Goal: Task Accomplishment & Management: Manage account settings

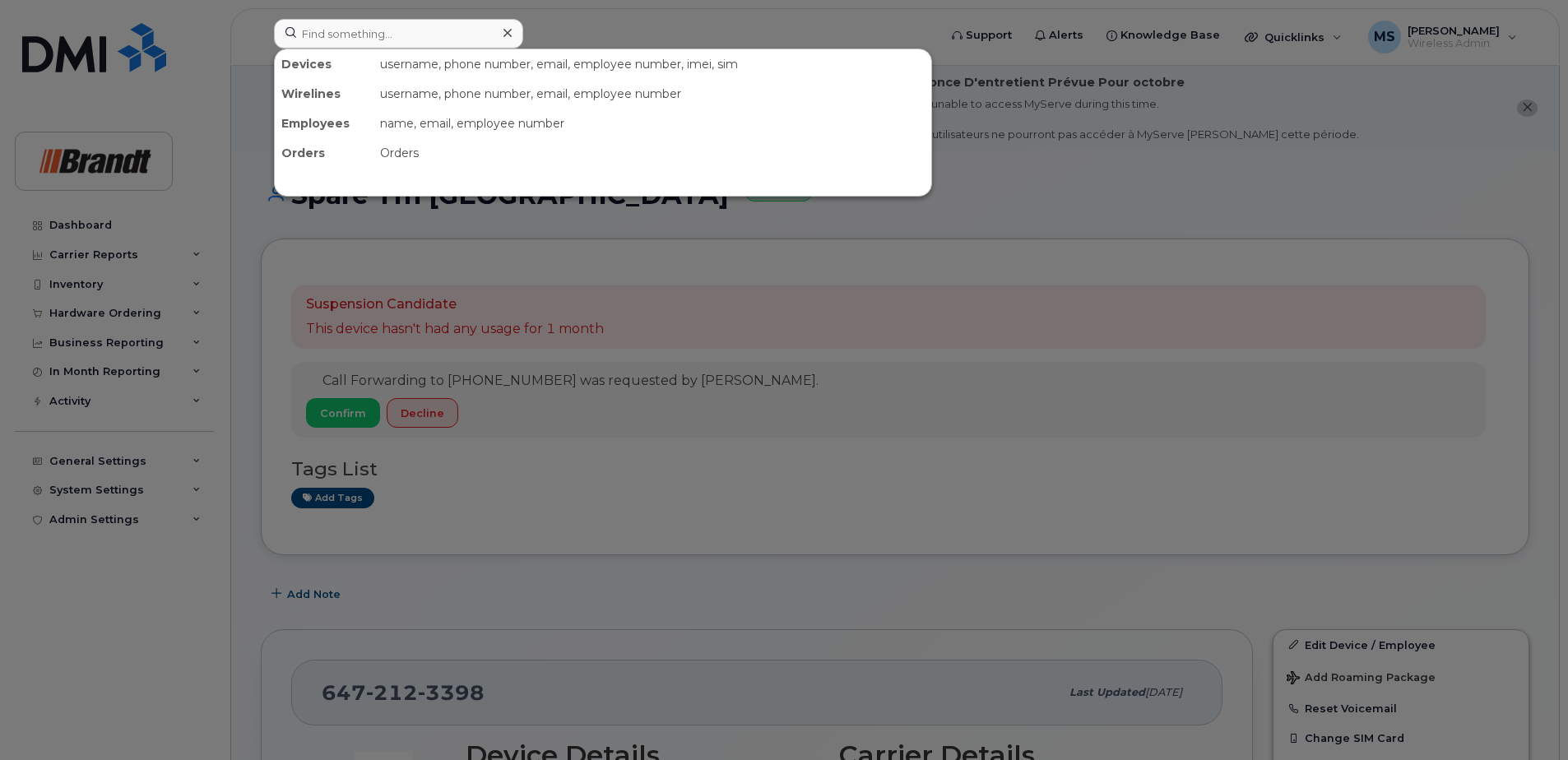
scroll to position [246, 0]
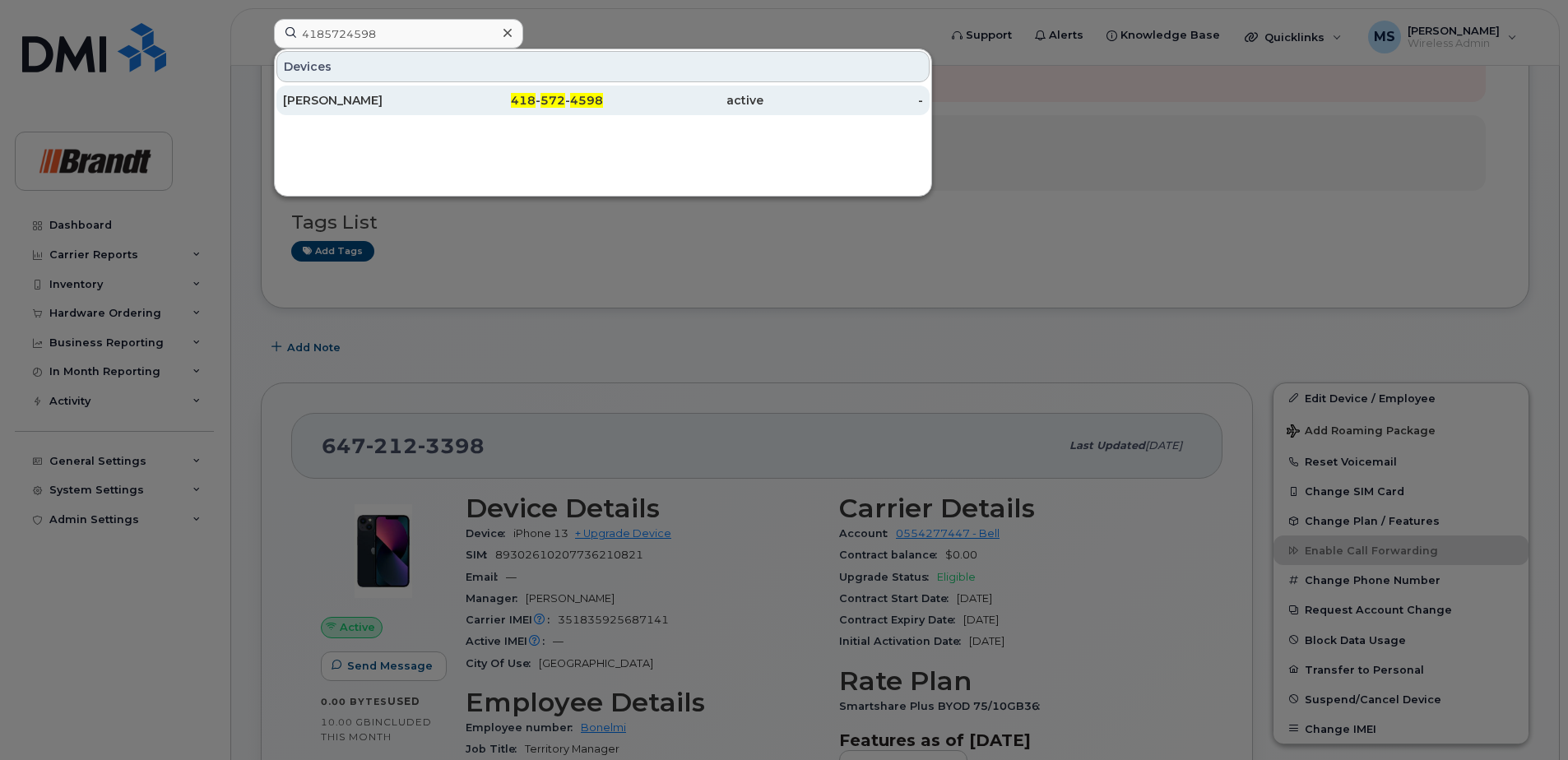
type input "4185724598"
click at [540, 99] on div "418 - 572 - 4598" at bounding box center [523, 100] width 160 height 16
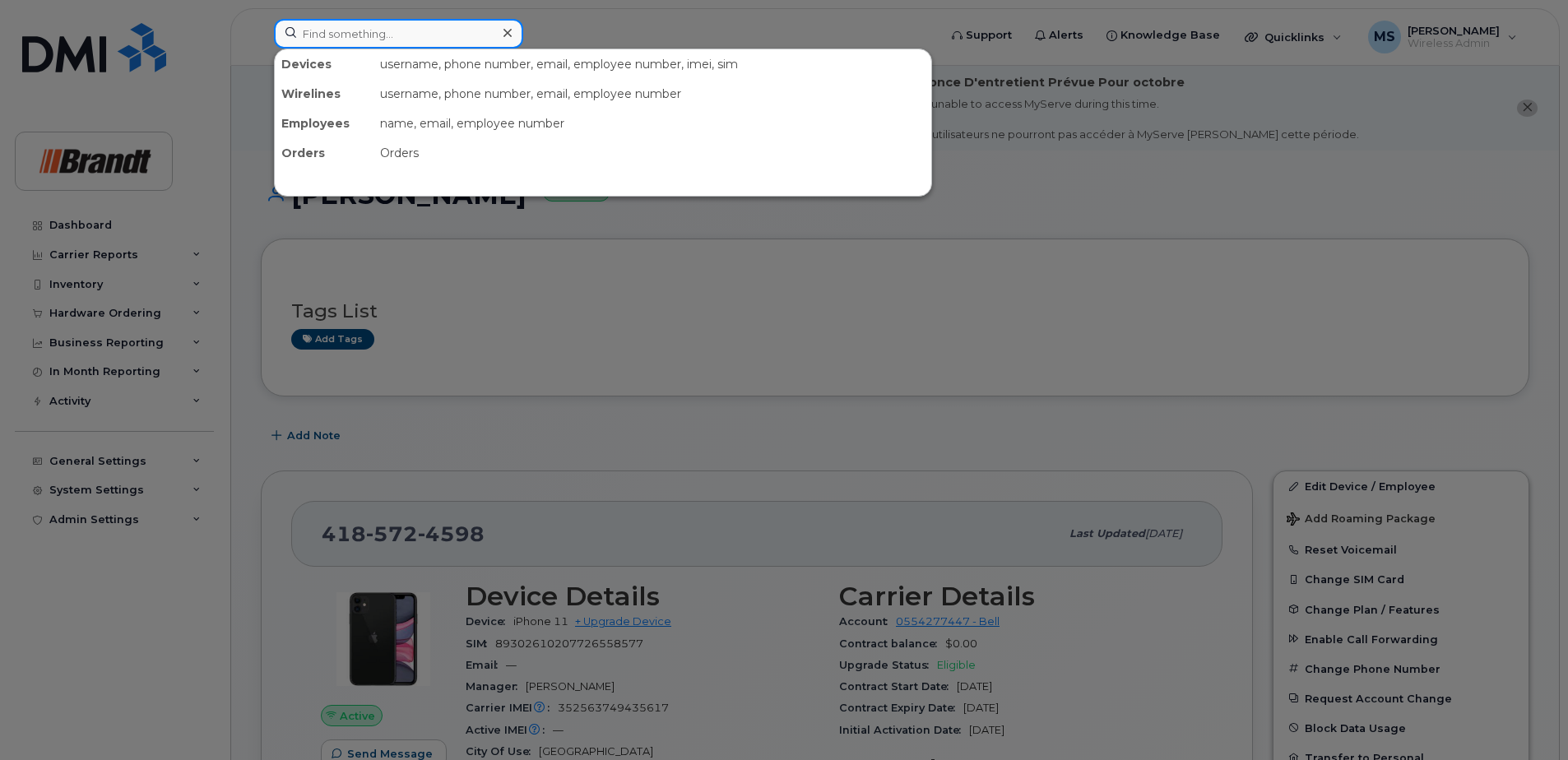
click at [388, 40] on input at bounding box center [398, 34] width 249 height 29
paste input "Patrick Lacasse"
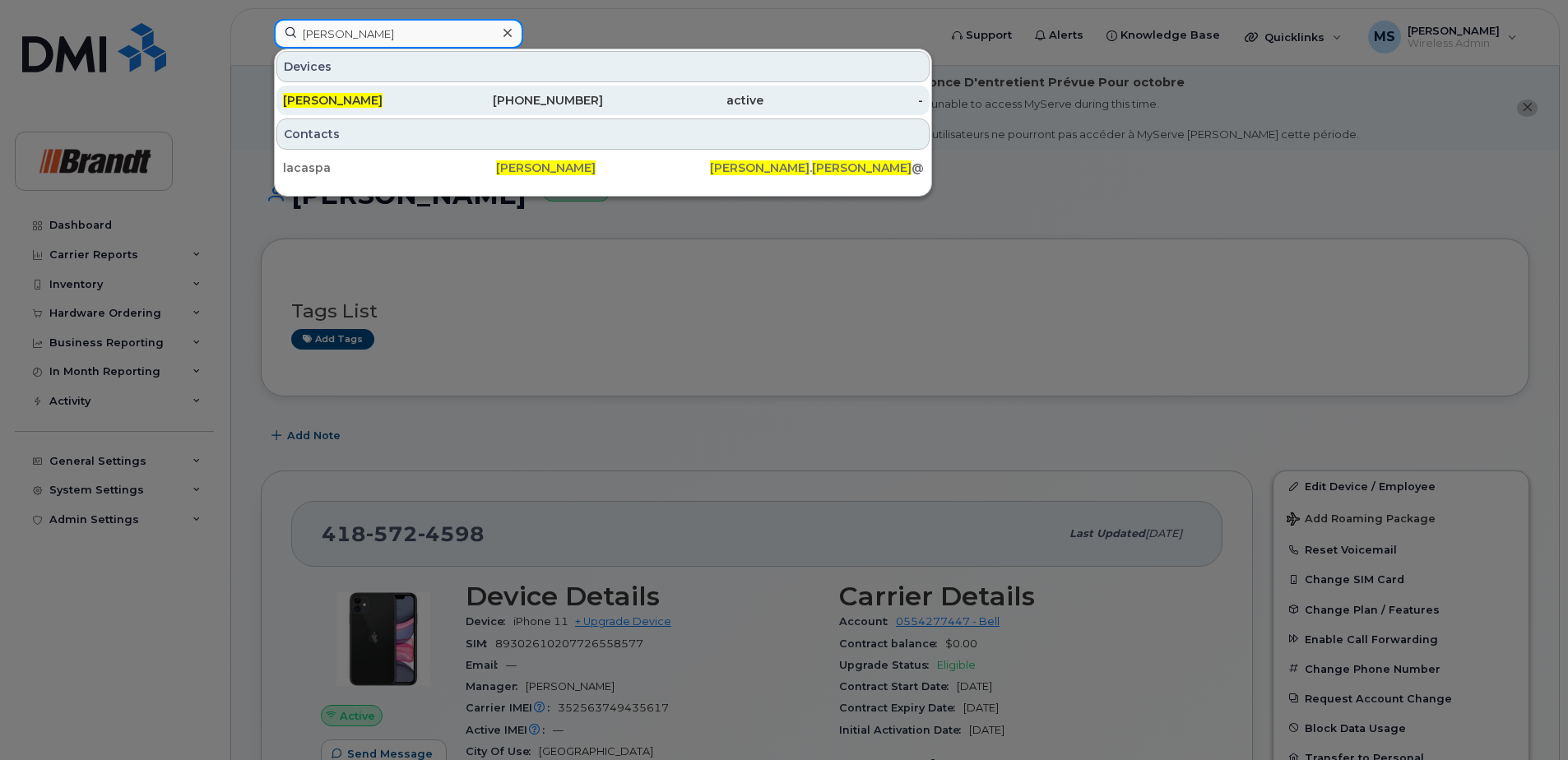
type input "Patrick Lacasse"
click at [553, 103] on div "418-571-1138" at bounding box center [523, 100] width 160 height 16
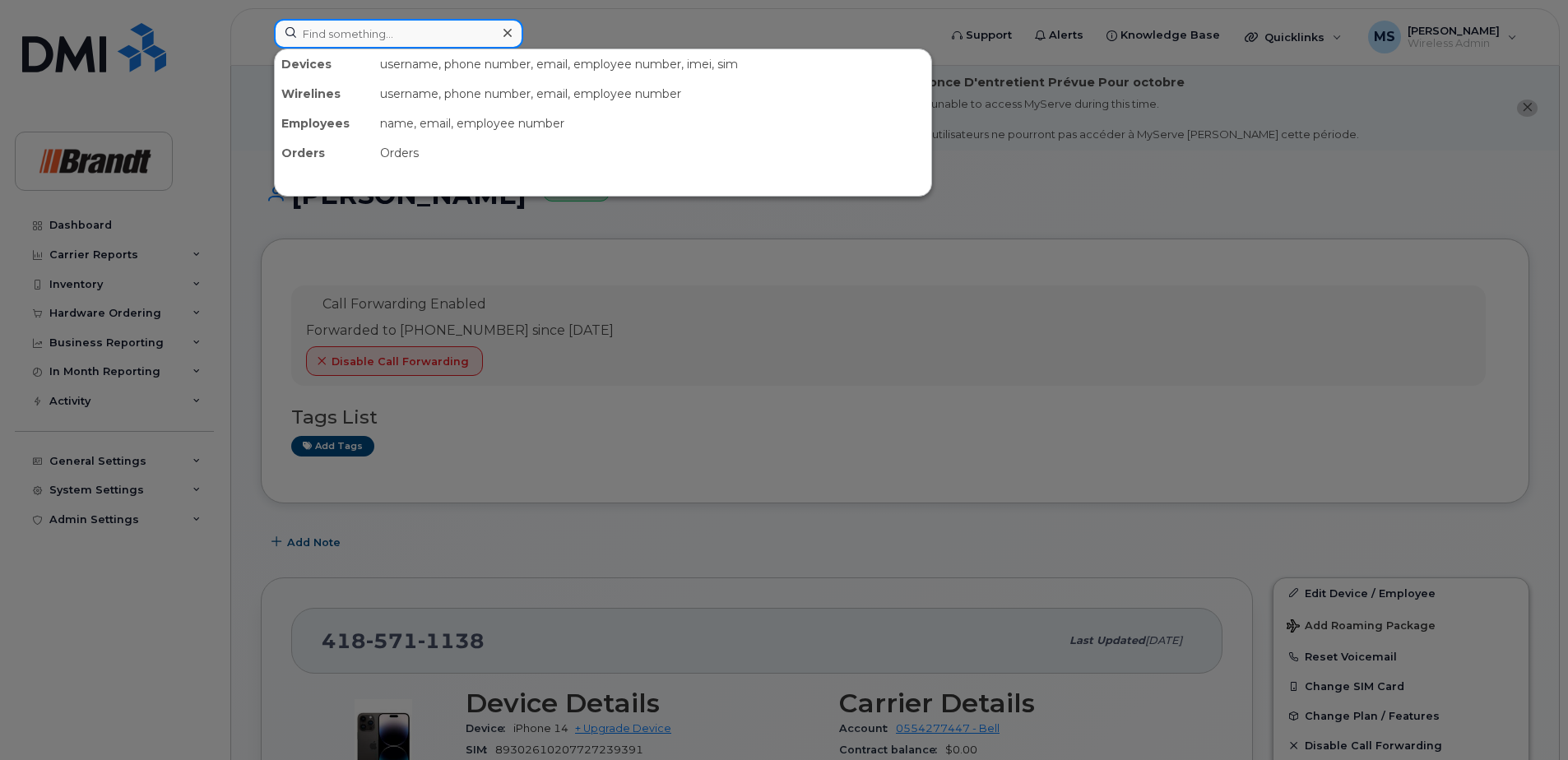
paste input "6472085125"
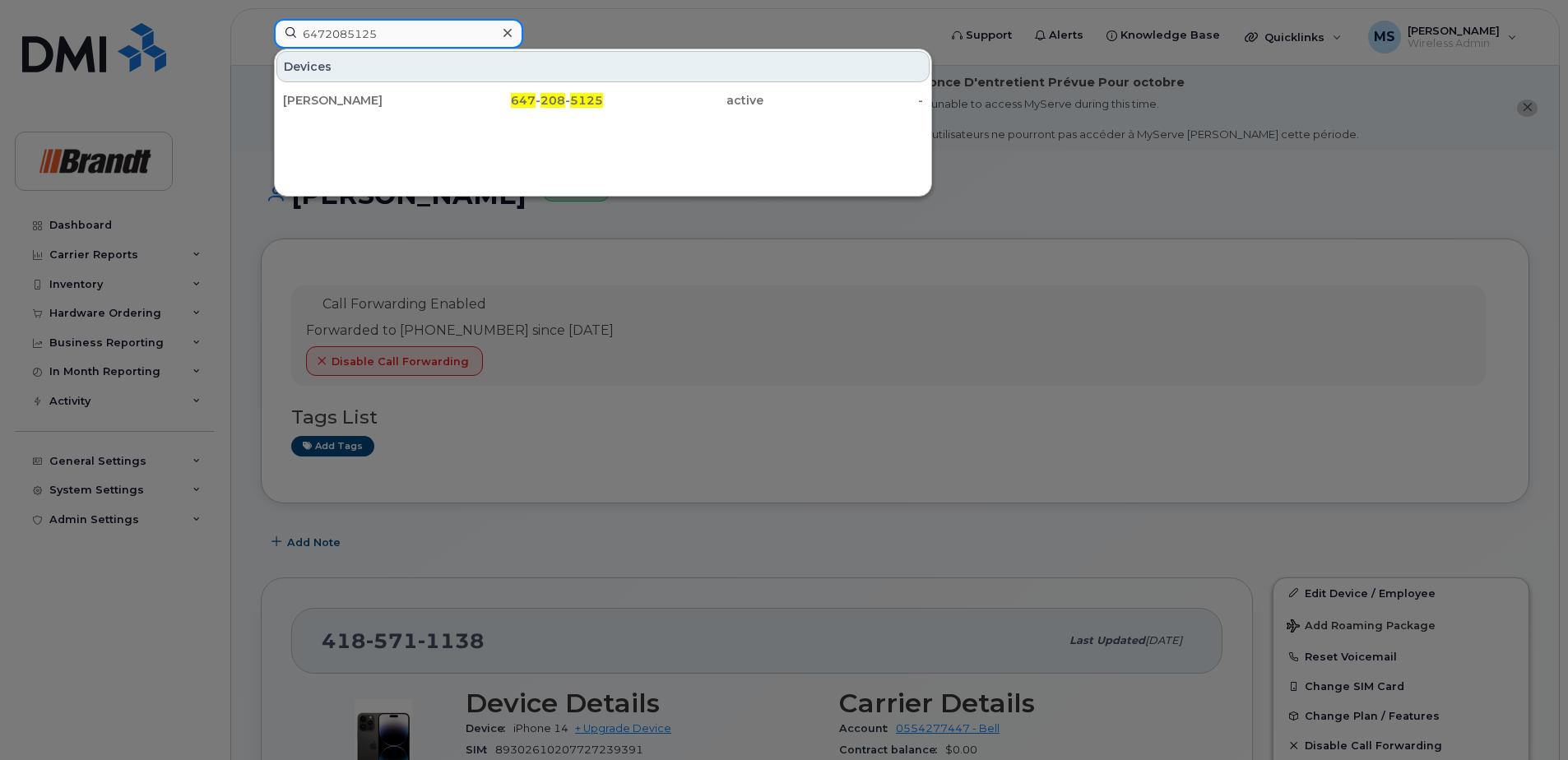
type input "6472085125"
click at [517, 115] on div "Tyler Koch 647 - 208 - 5125 active -" at bounding box center [603, 100] width 656 height 33
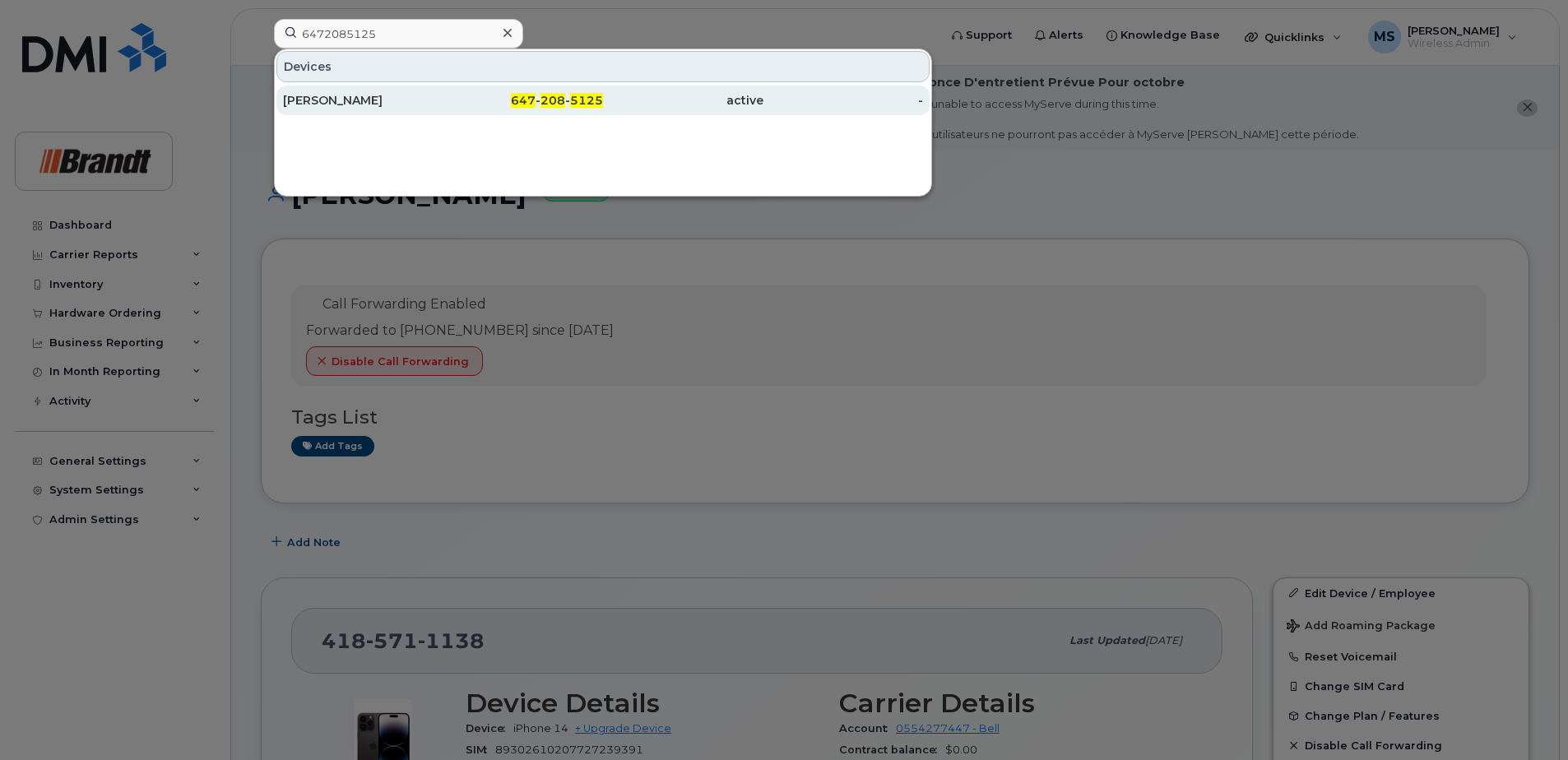
click at [540, 99] on div "647 - 208 - 5125" at bounding box center [523, 100] width 160 height 16
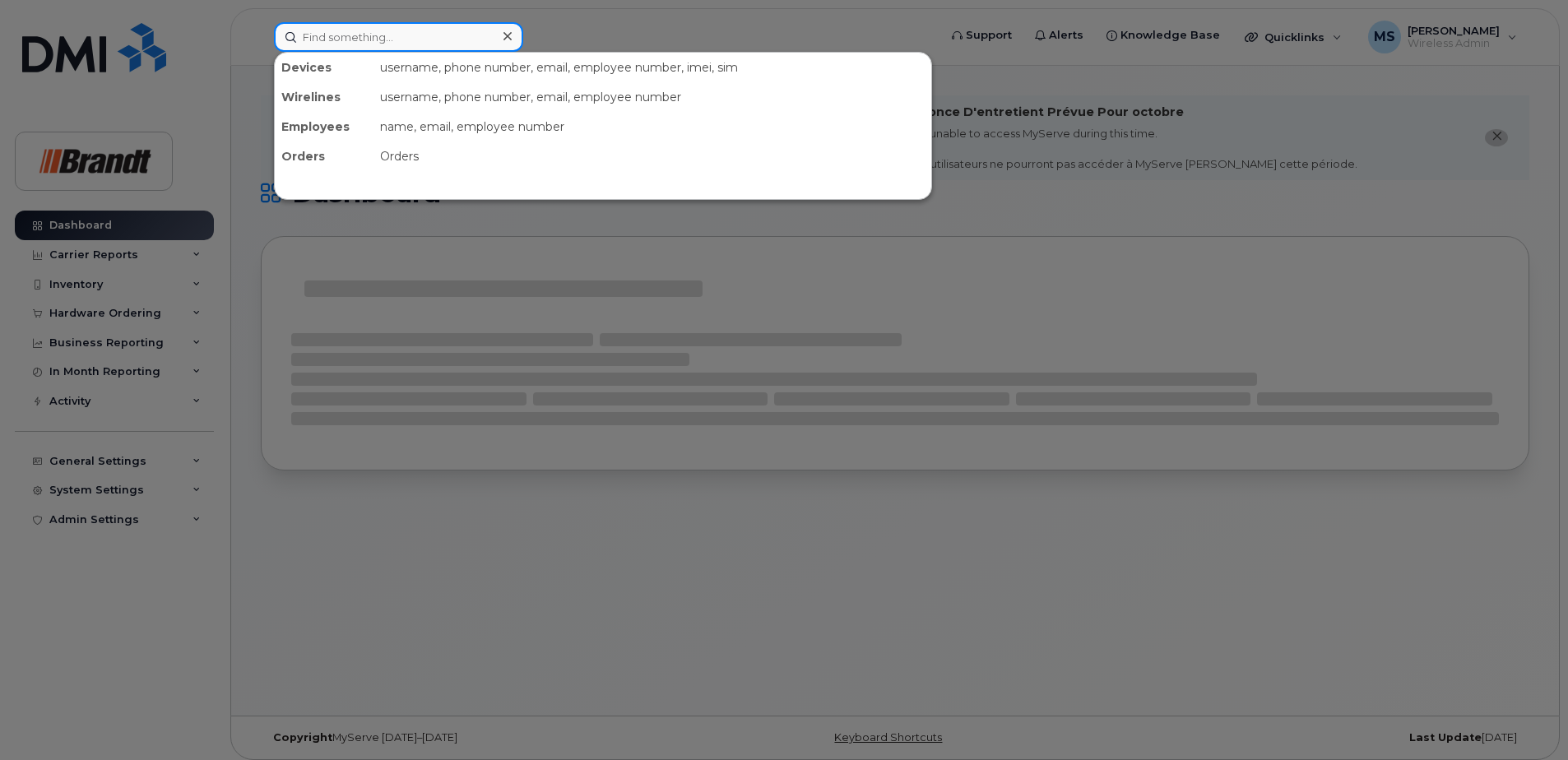
click at [424, 44] on input at bounding box center [398, 37] width 249 height 29
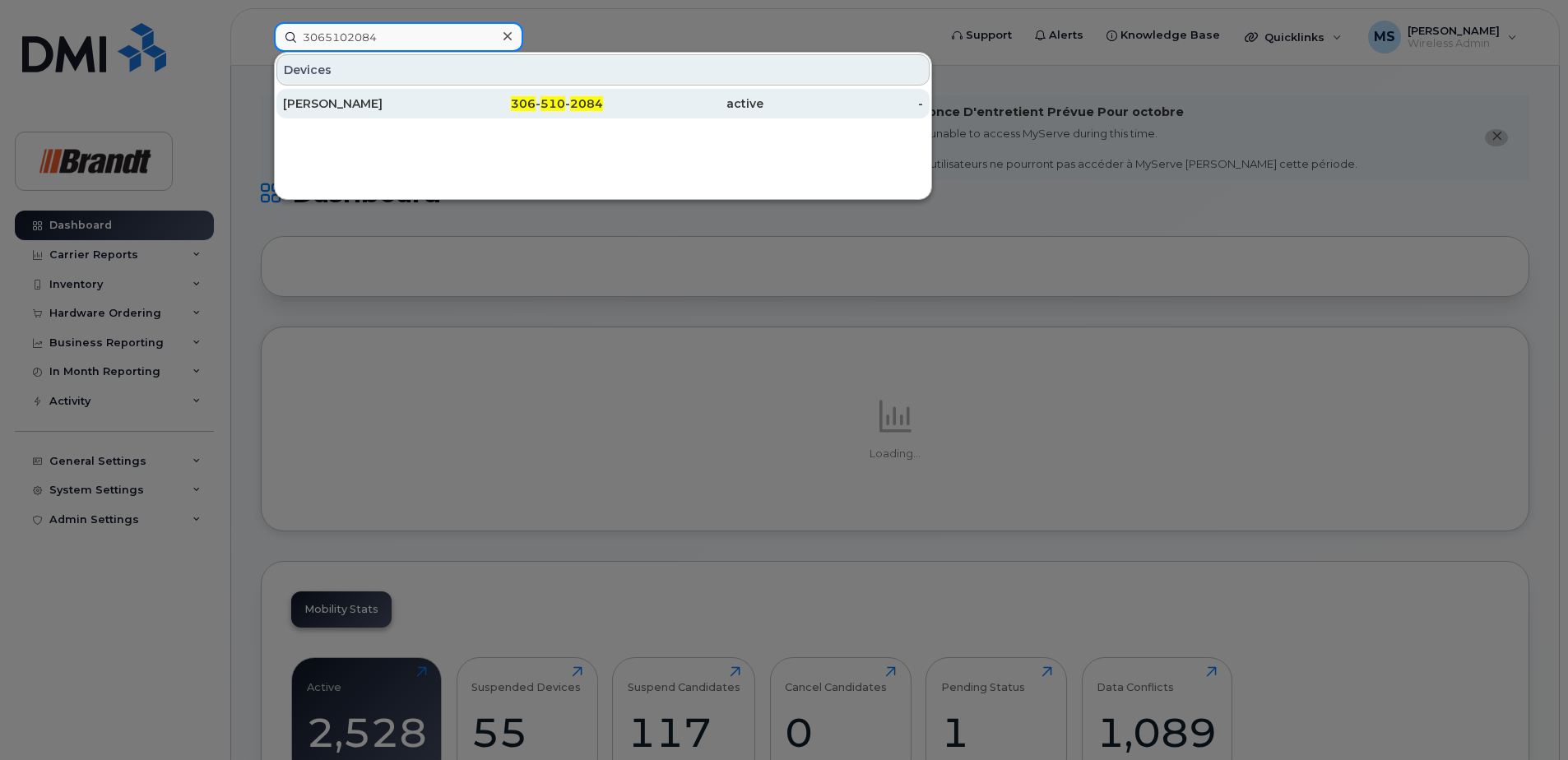
type input "3065102084"
click at [403, 100] on div "[PERSON_NAME]" at bounding box center [363, 103] width 160 height 16
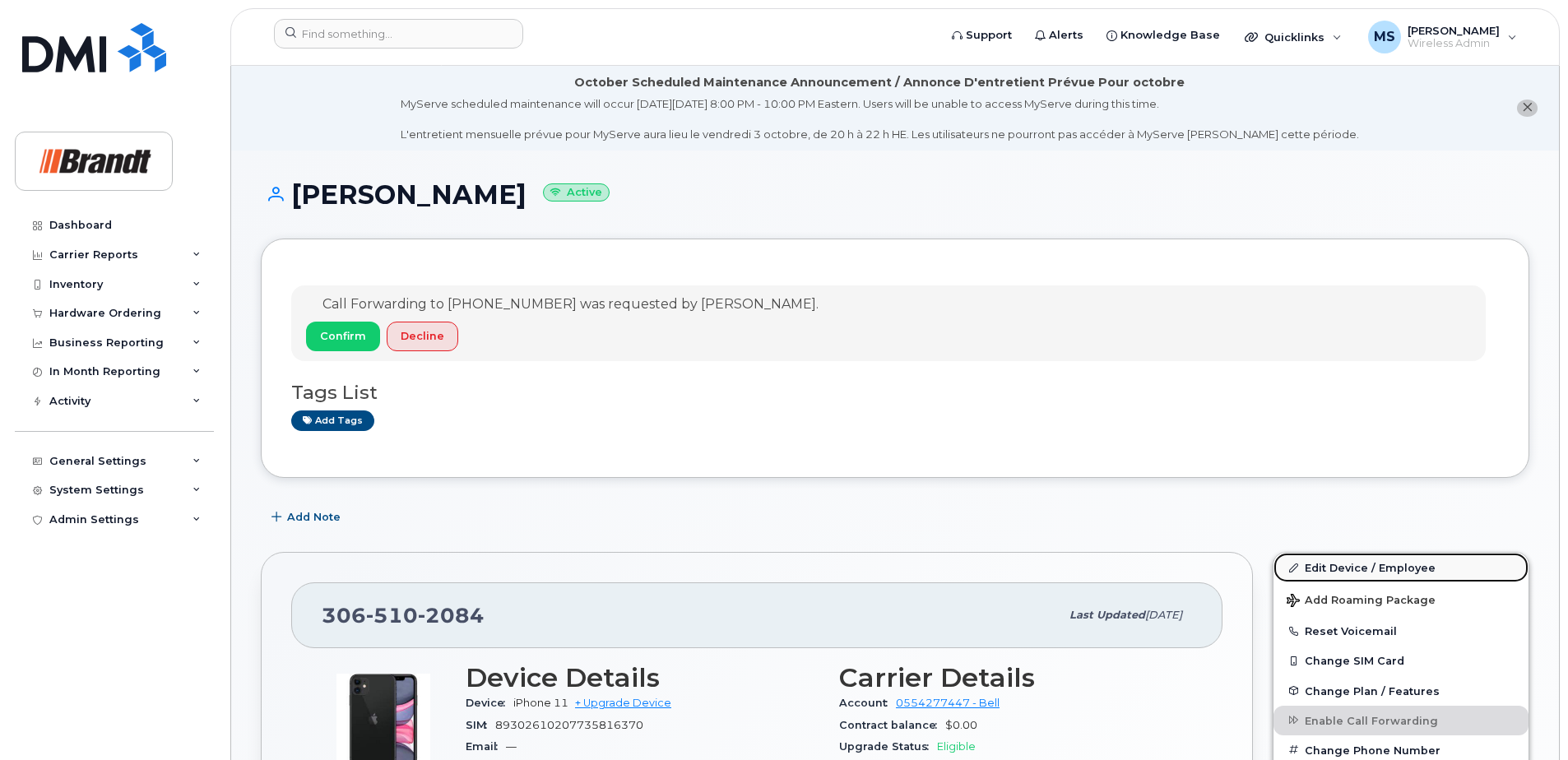
click at [1376, 565] on link "Edit Device / Employee" at bounding box center [1401, 567] width 255 height 29
click at [1390, 570] on link "Edit Device / Employee" at bounding box center [1401, 567] width 255 height 29
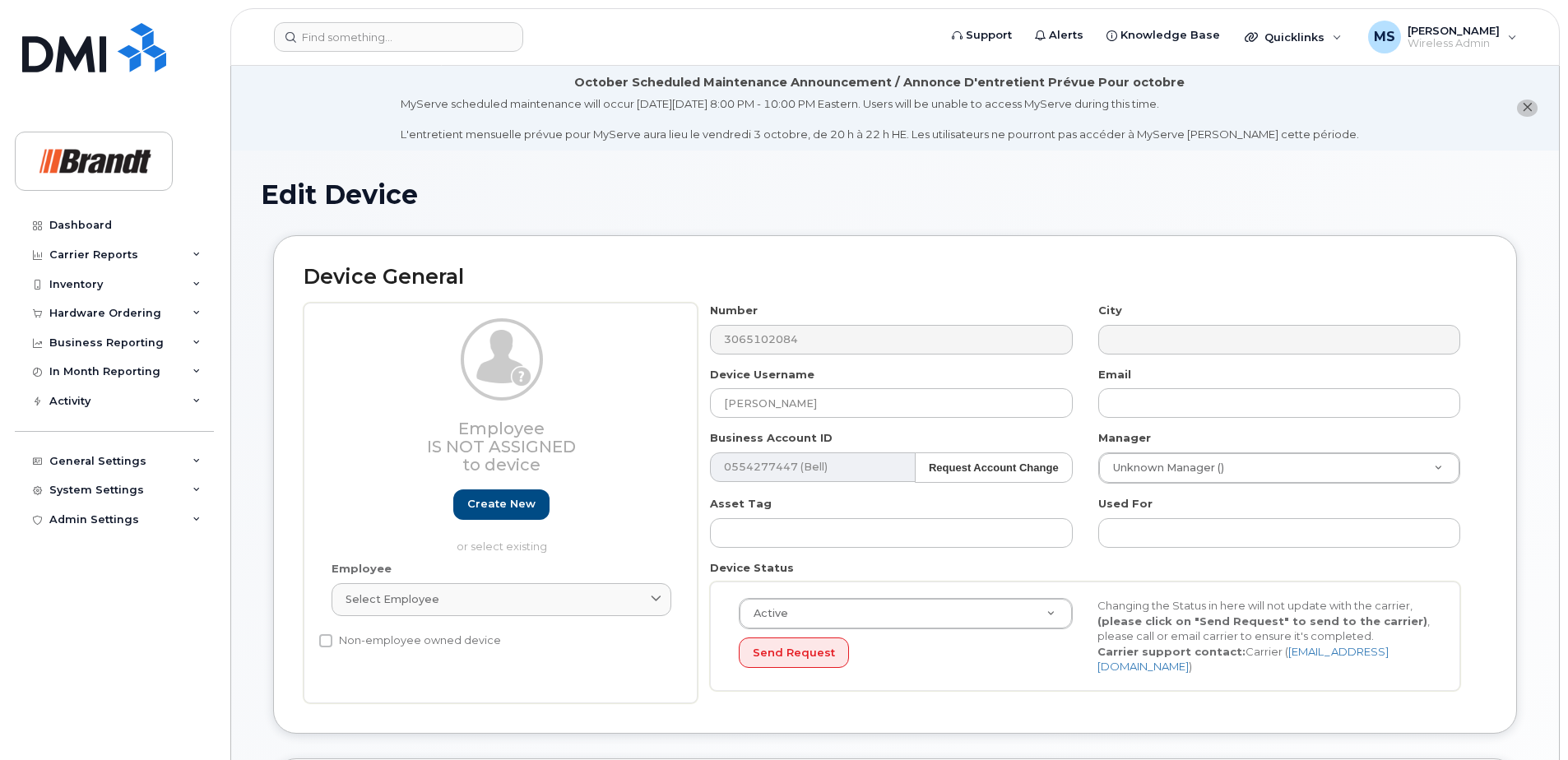
select select "33722384"
select select "34499151"
select select "35132258"
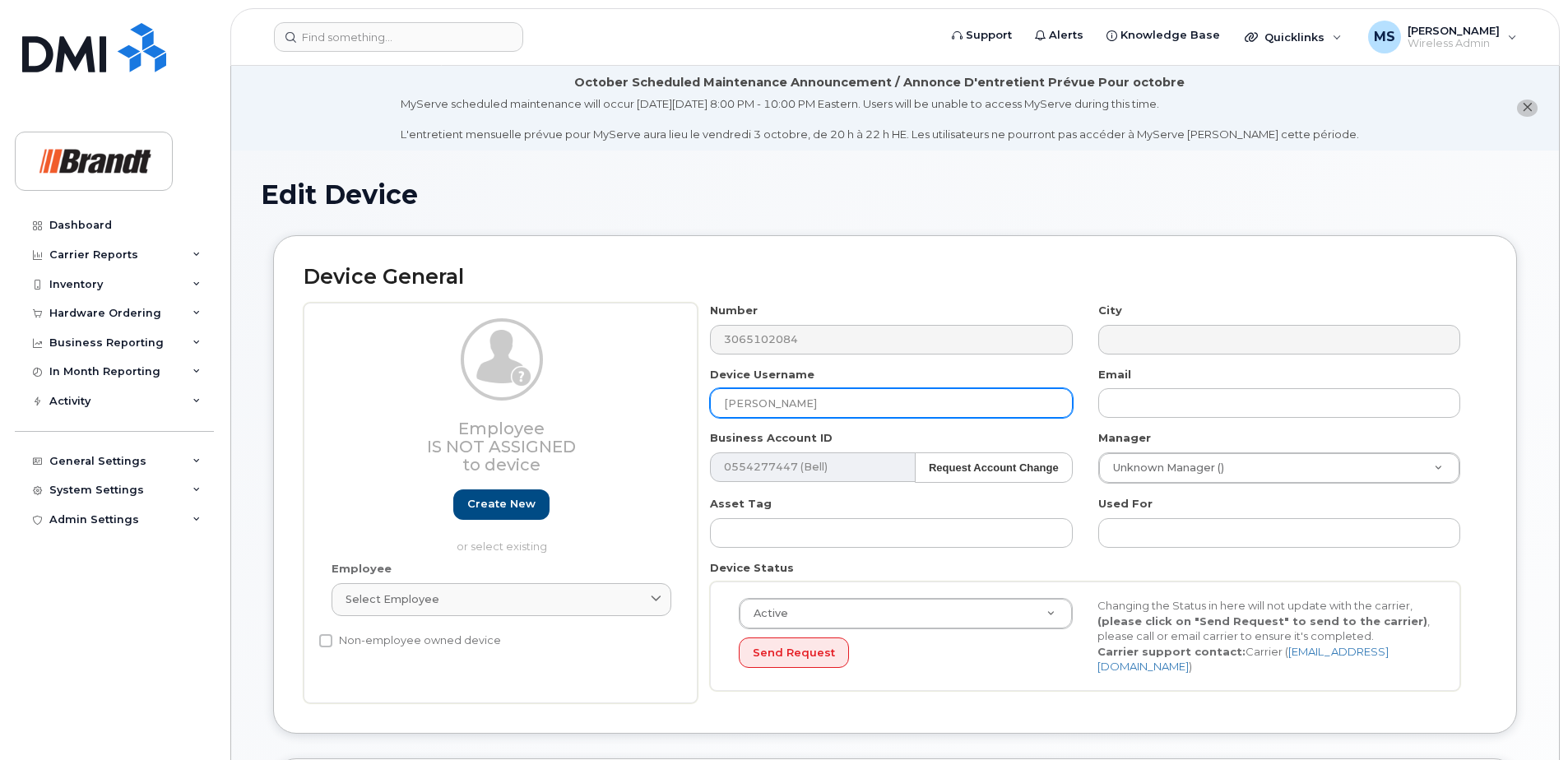
drag, startPoint x: 890, startPoint y: 403, endPoint x: 309, endPoint y: 405, distance: 581.0
click at [314, 403] on div "Employee Is not assigned to device Create new or select existing Employee Selec…" at bounding box center [895, 502] width 1183 height 401
click at [920, 406] on input "Spare Sales Coordinator Regina" at bounding box center [890, 402] width 362 height 29
type input "Spare Sales Coordinator CSC"
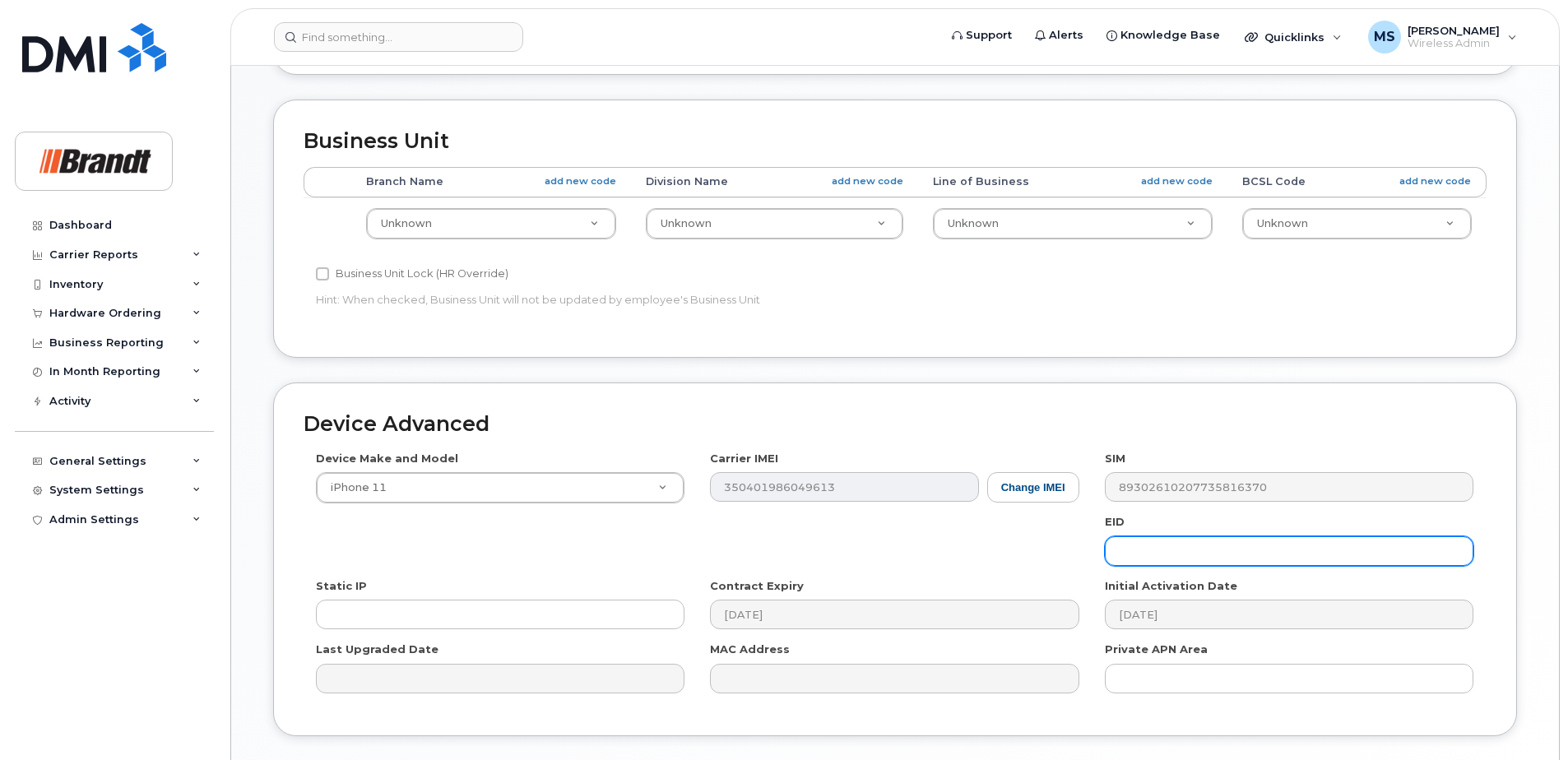
scroll to position [765, 0]
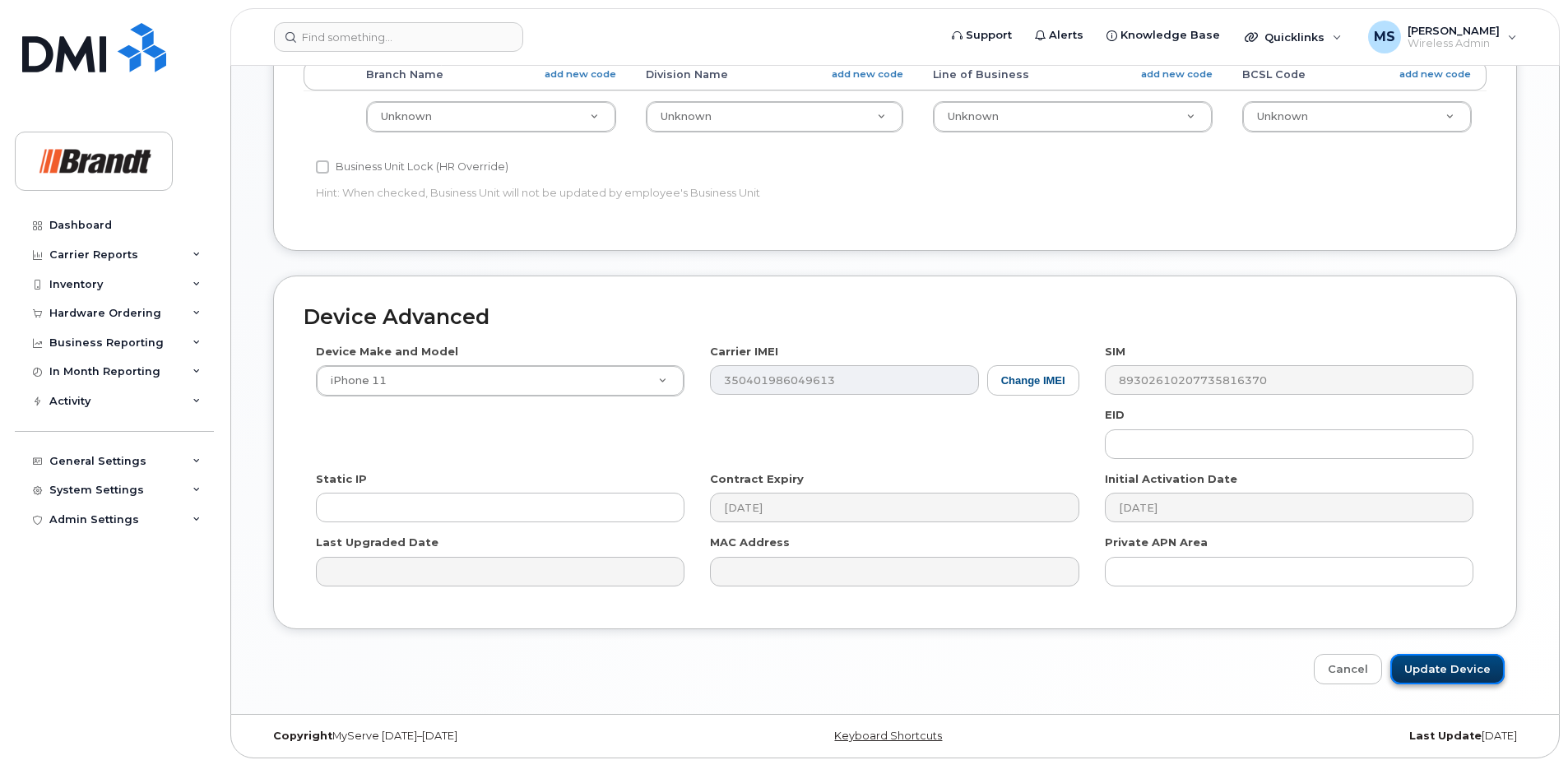
click at [1483, 675] on input "Update Device" at bounding box center [1447, 669] width 115 height 30
type input "Saving..."
